Goal: Check status: Check status

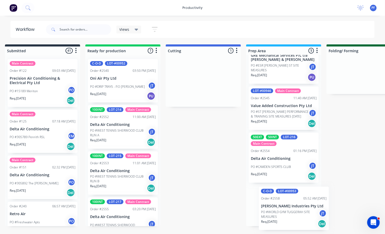
scroll to position [0, 7]
drag, startPoint x: 210, startPoint y: 94, endPoint x: 277, endPoint y: 217, distance: 139.7
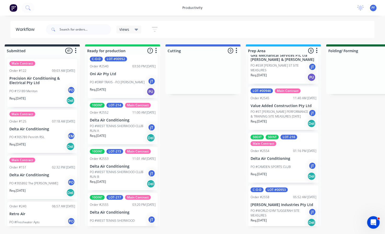
scroll to position [0, 0]
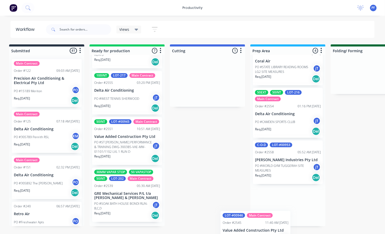
scroll to position [85, 0]
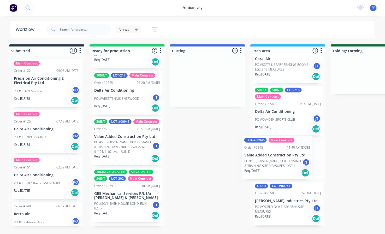
drag, startPoint x: 214, startPoint y: 77, endPoint x: 283, endPoint y: 155, distance: 103.9
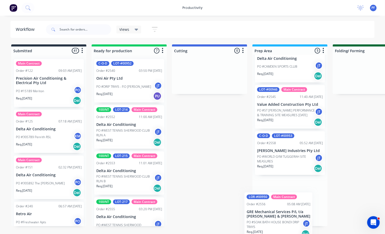
drag, startPoint x: 116, startPoint y: 131, endPoint x: 278, endPoint y: 214, distance: 182.0
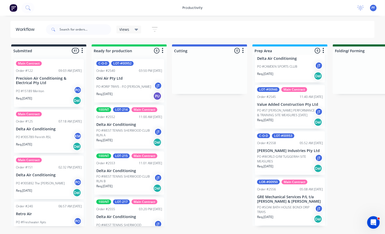
scroll to position [137, 0]
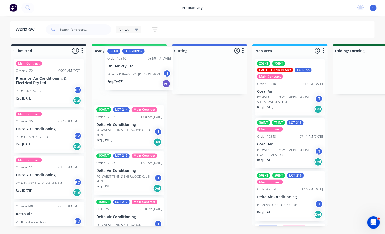
drag, startPoint x: 116, startPoint y: 89, endPoint x: 137, endPoint y: 74, distance: 25.5
click at [134, 76] on div "C-O-D LOT-#00952 Order #2540 03:50 PM 11/08/25 Oni Air Pty Ltd PO #DRIP TRAYS -…" at bounding box center [129, 140] width 75 height 171
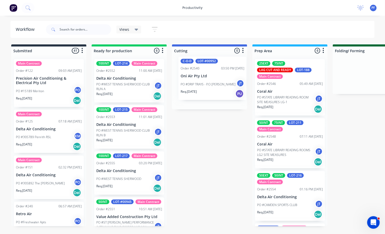
drag, startPoint x: 120, startPoint y: 87, endPoint x: 207, endPoint y: 81, distance: 87.4
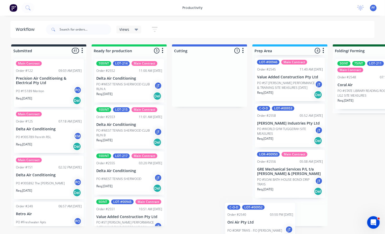
scroll to position [71, 0]
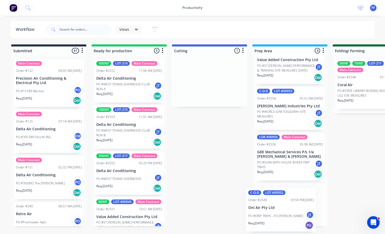
drag, startPoint x: 199, startPoint y: 84, endPoint x: 275, endPoint y: 215, distance: 151.8
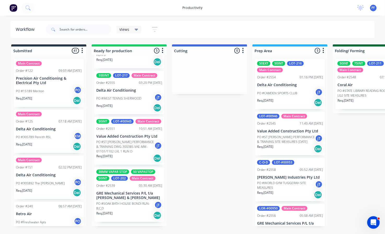
scroll to position [0, 0]
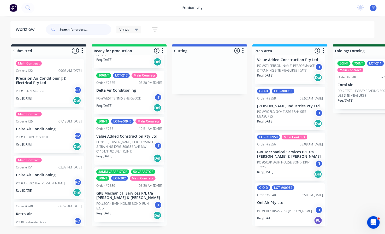
click at [85, 25] on input "text" at bounding box center [86, 29] width 52 height 10
type input "951"
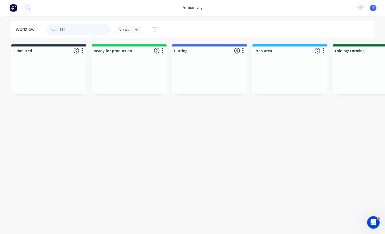
drag, startPoint x: 66, startPoint y: 26, endPoint x: 43, endPoint y: 27, distance: 23.2
click at [43, 27] on header "Workflow 951 Views Save new view None (Default) edit Assembly edit Dispatch edi…" at bounding box center [192, 29] width 364 height 17
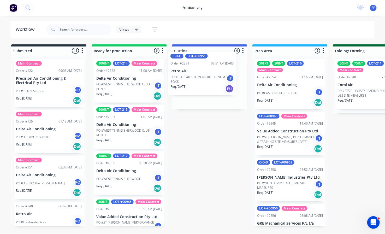
drag, startPoint x: 132, startPoint y: 84, endPoint x: 210, endPoint y: 77, distance: 78.1
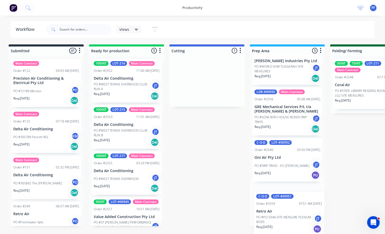
scroll to position [0, 4]
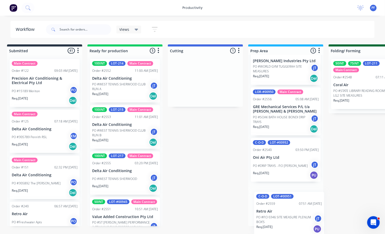
drag, startPoint x: 214, startPoint y: 86, endPoint x: 303, endPoint y: 211, distance: 153.7
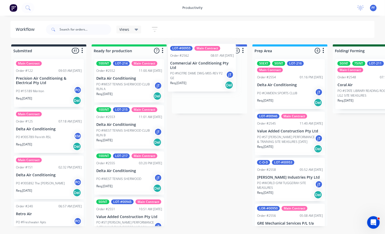
drag, startPoint x: 120, startPoint y: 91, endPoint x: 197, endPoint y: 73, distance: 79.1
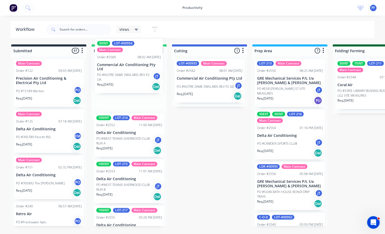
drag, startPoint x: 118, startPoint y: 207, endPoint x: 114, endPoint y: 75, distance: 131.6
click at [114, 75] on div "100INT LOT-214 Main Contract Order #2552 11:00 AM 11/08/25 Delta Air Conditioni…" at bounding box center [129, 140] width 75 height 171
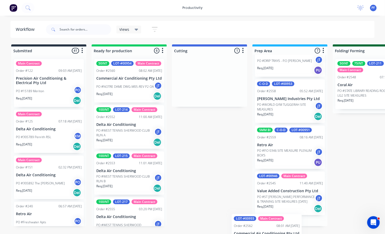
scroll to position [214, 0]
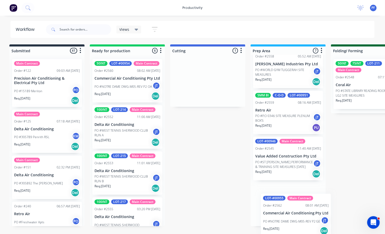
drag, startPoint x: 188, startPoint y: 81, endPoint x: 278, endPoint y: 210, distance: 157.4
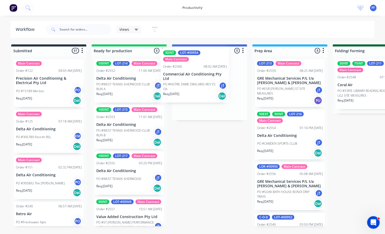
drag, startPoint x: 128, startPoint y: 94, endPoint x: 208, endPoint y: 81, distance: 81.2
